Goal: Task Accomplishment & Management: Use online tool/utility

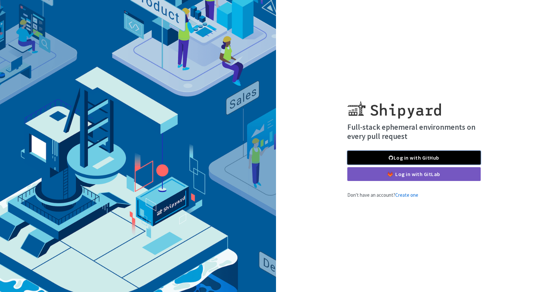
click at [397, 160] on link "Log in with GitHub" at bounding box center [414, 158] width 133 height 14
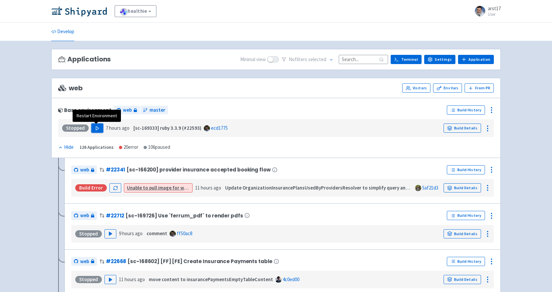
click at [95, 131] on icon "button" at bounding box center [97, 128] width 5 height 5
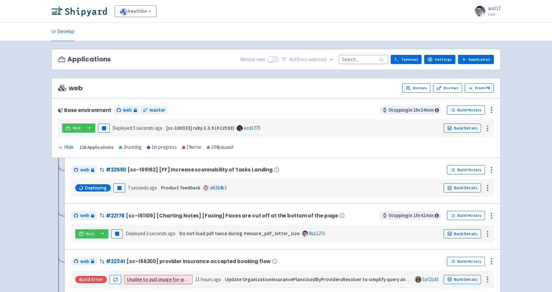
scroll to position [19, 0]
